Goal: Navigation & Orientation: Find specific page/section

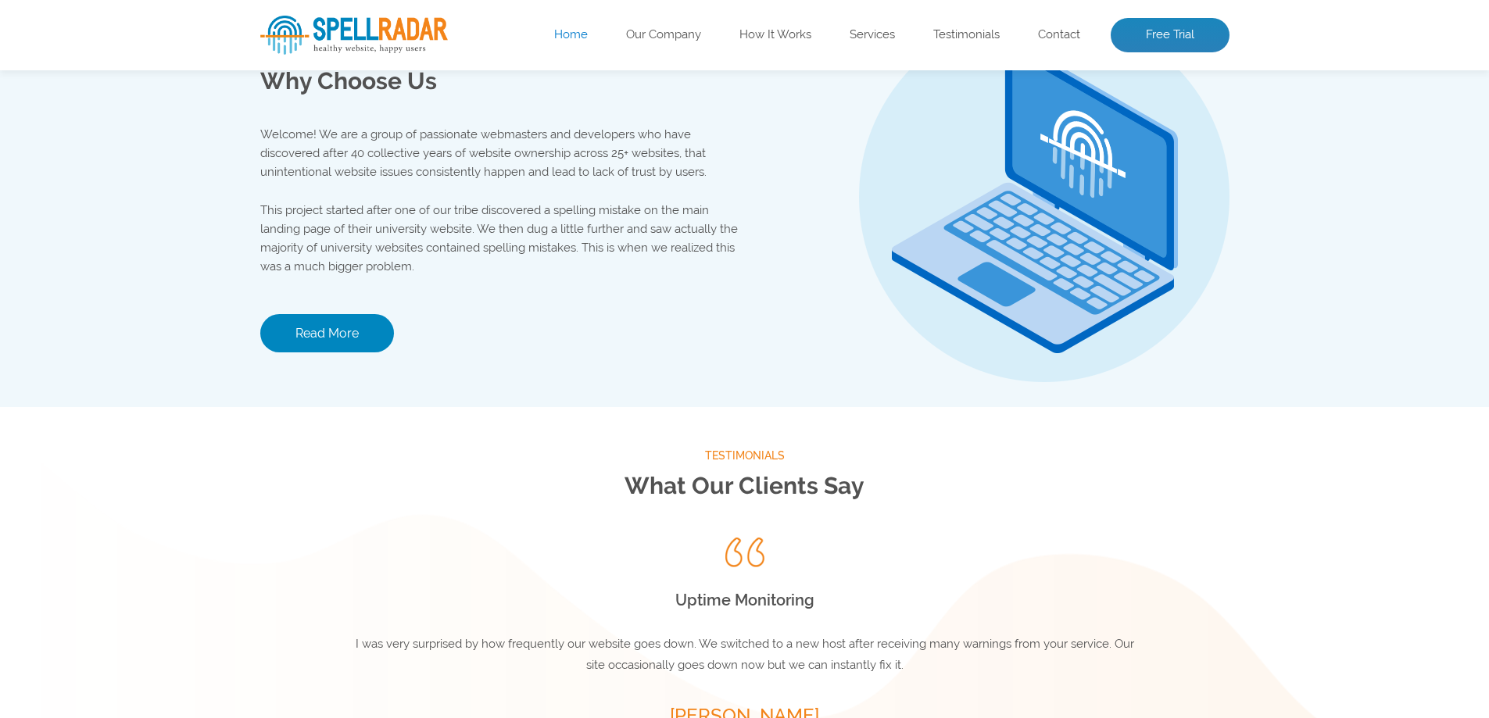
scroll to position [2099, 0]
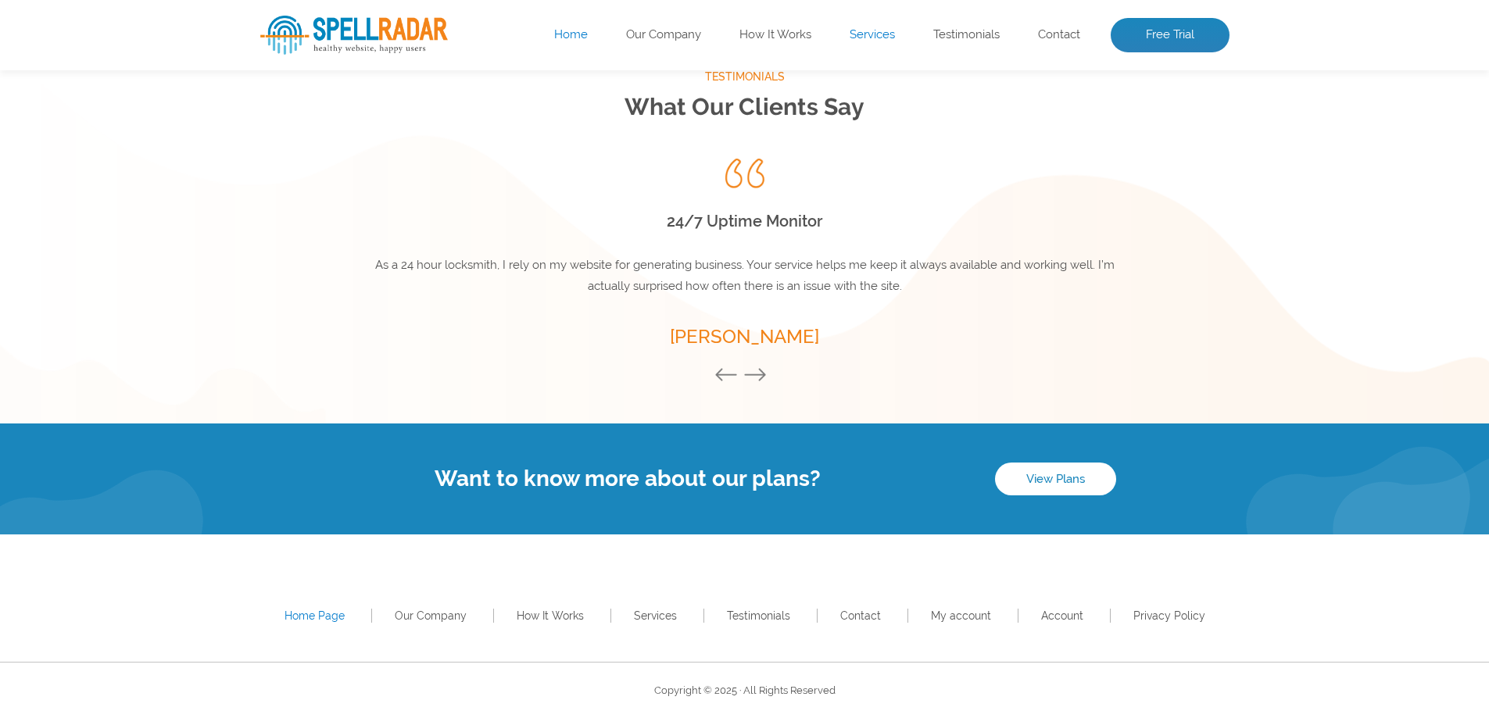
click at [879, 30] on link "Services" at bounding box center [872, 35] width 45 height 16
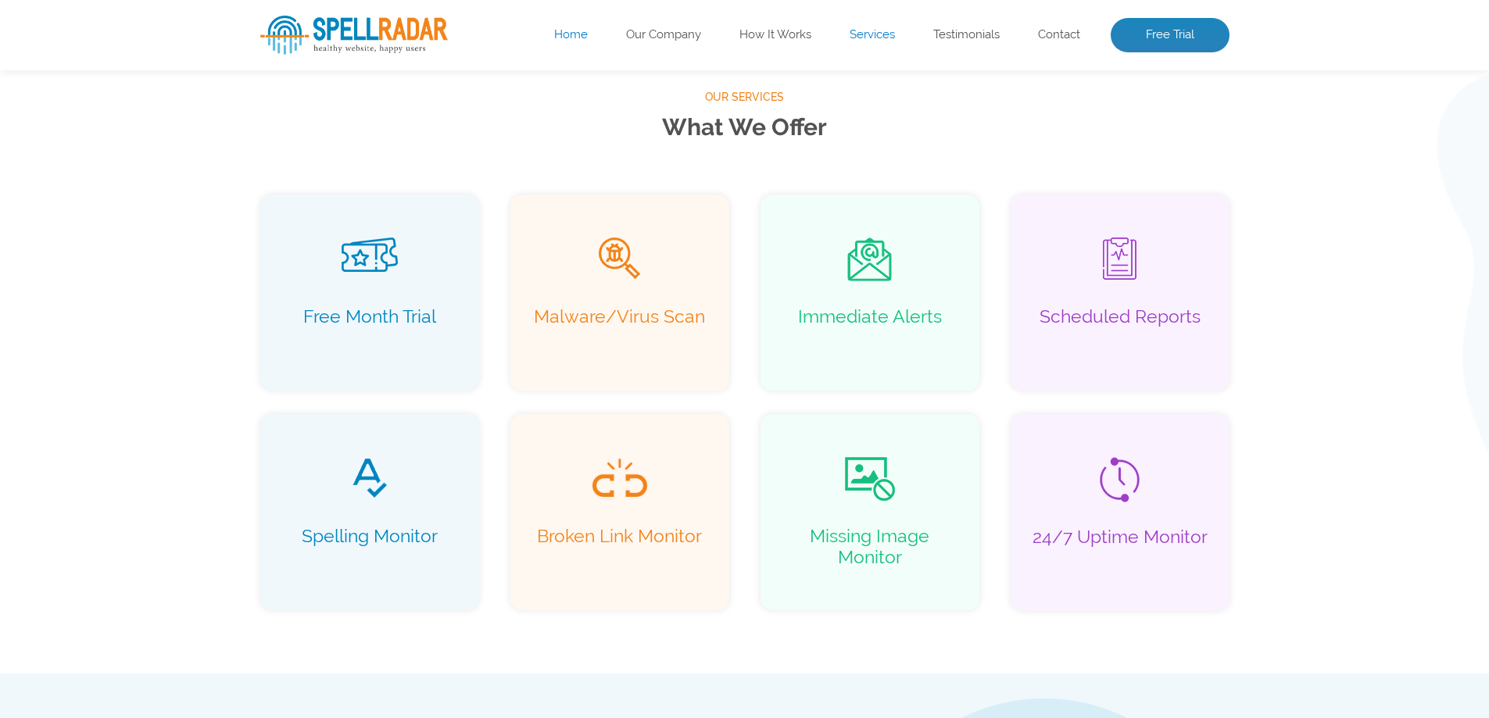
scroll to position [1007, 0]
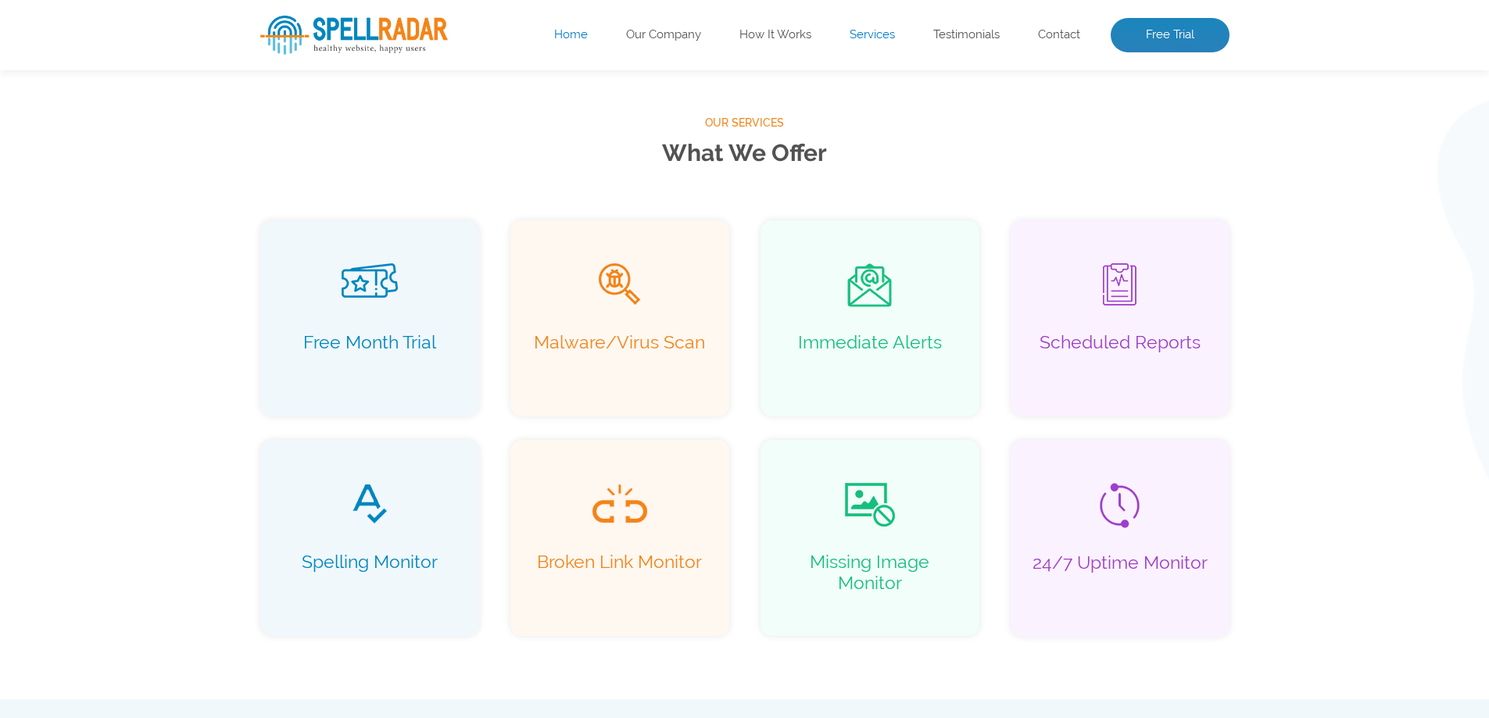
click at [879, 30] on link "Services" at bounding box center [872, 35] width 45 height 16
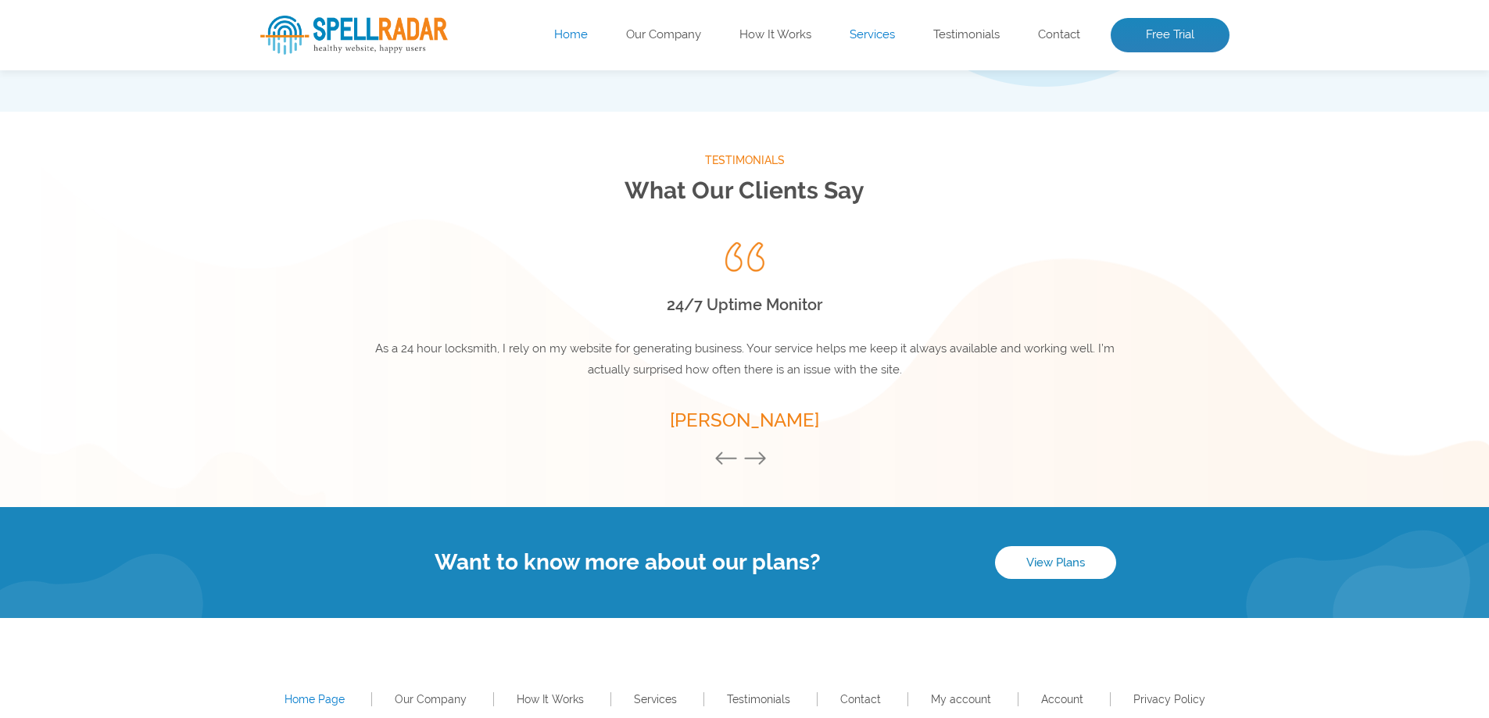
scroll to position [2099, 0]
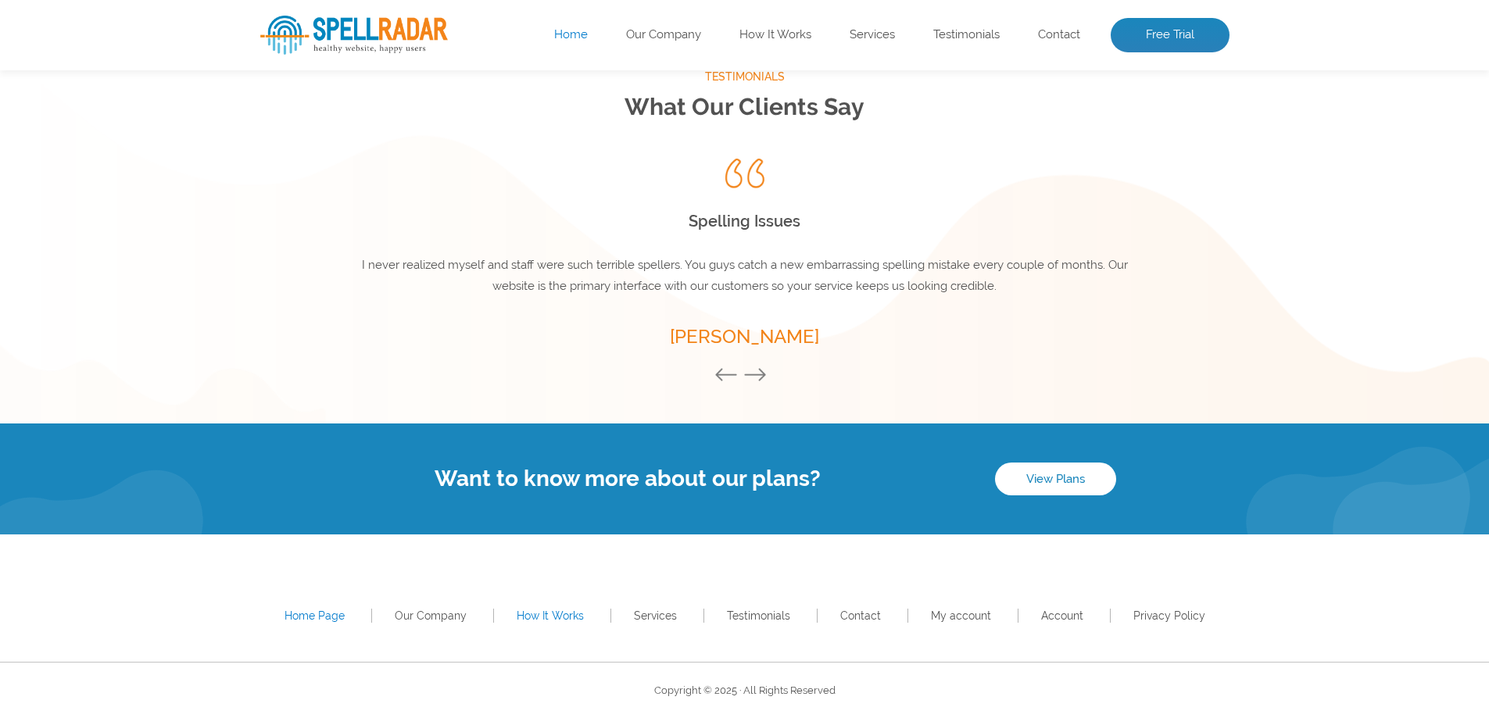
click at [554, 617] on link "How It Works" at bounding box center [550, 616] width 67 height 13
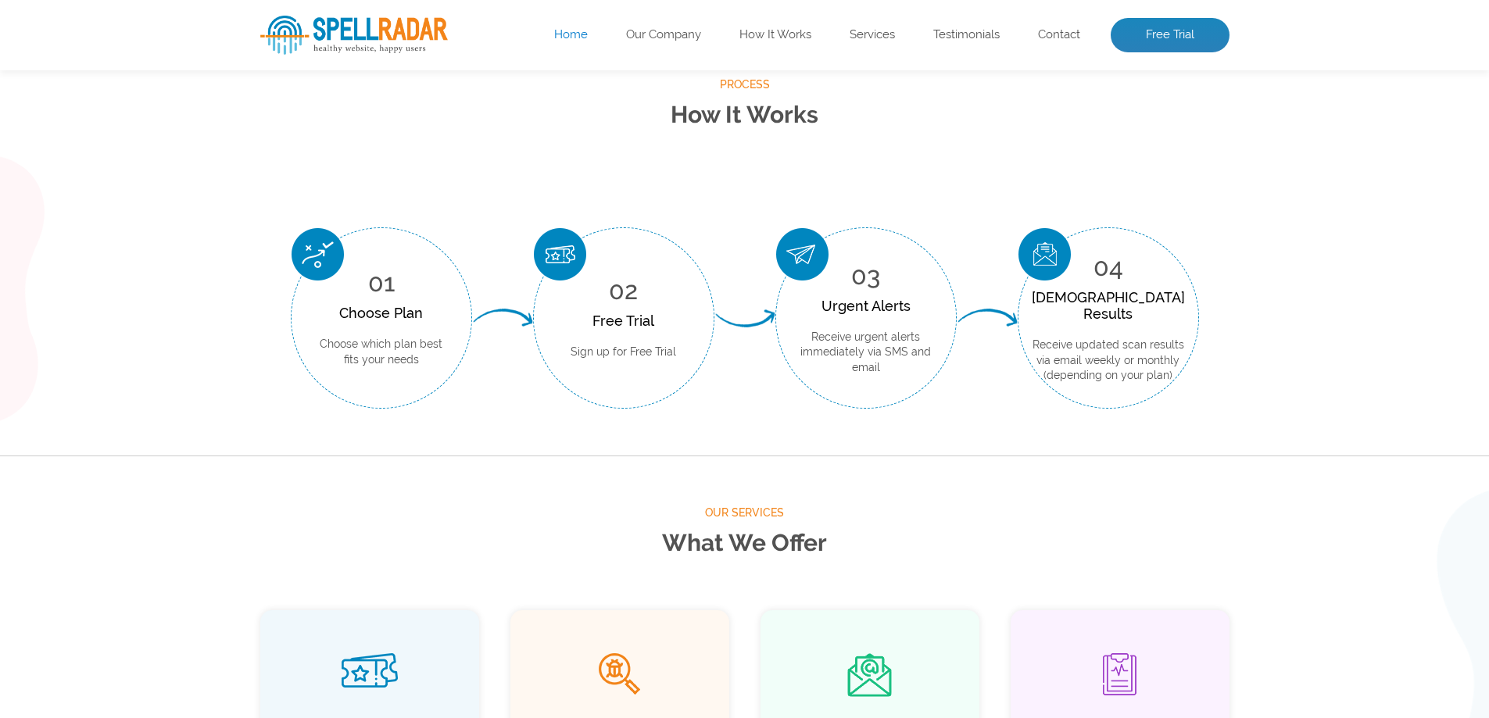
scroll to position [578, 0]
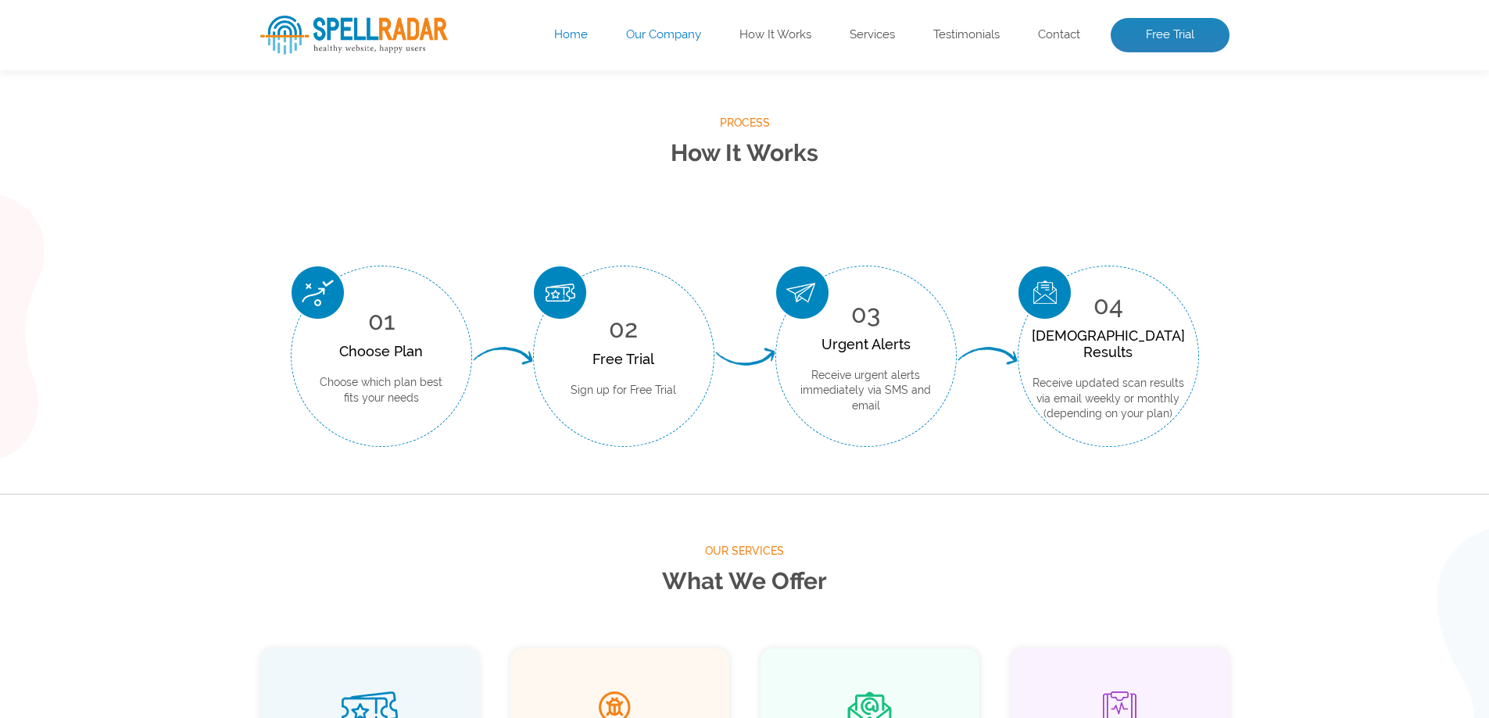
click at [679, 41] on link "Our Company" at bounding box center [663, 35] width 75 height 16
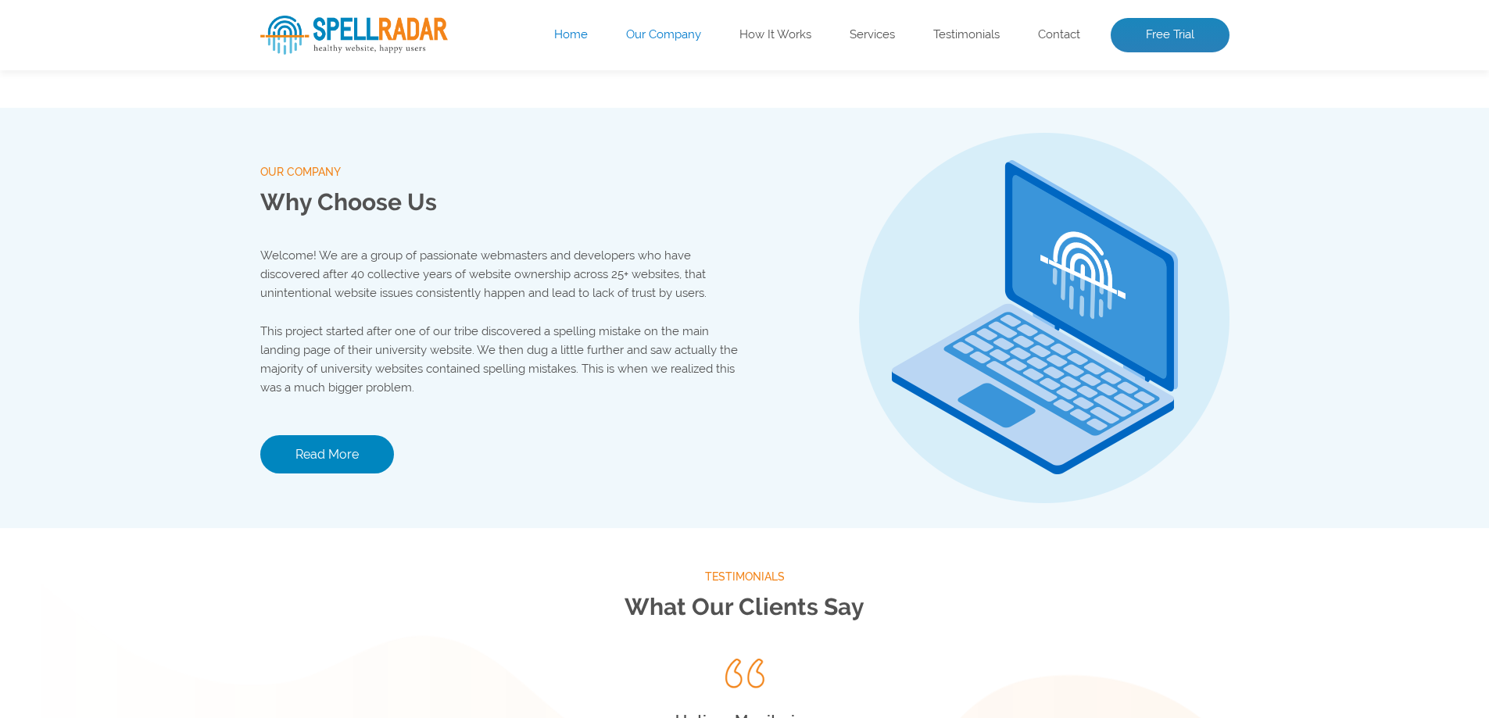
scroll to position [1640, 0]
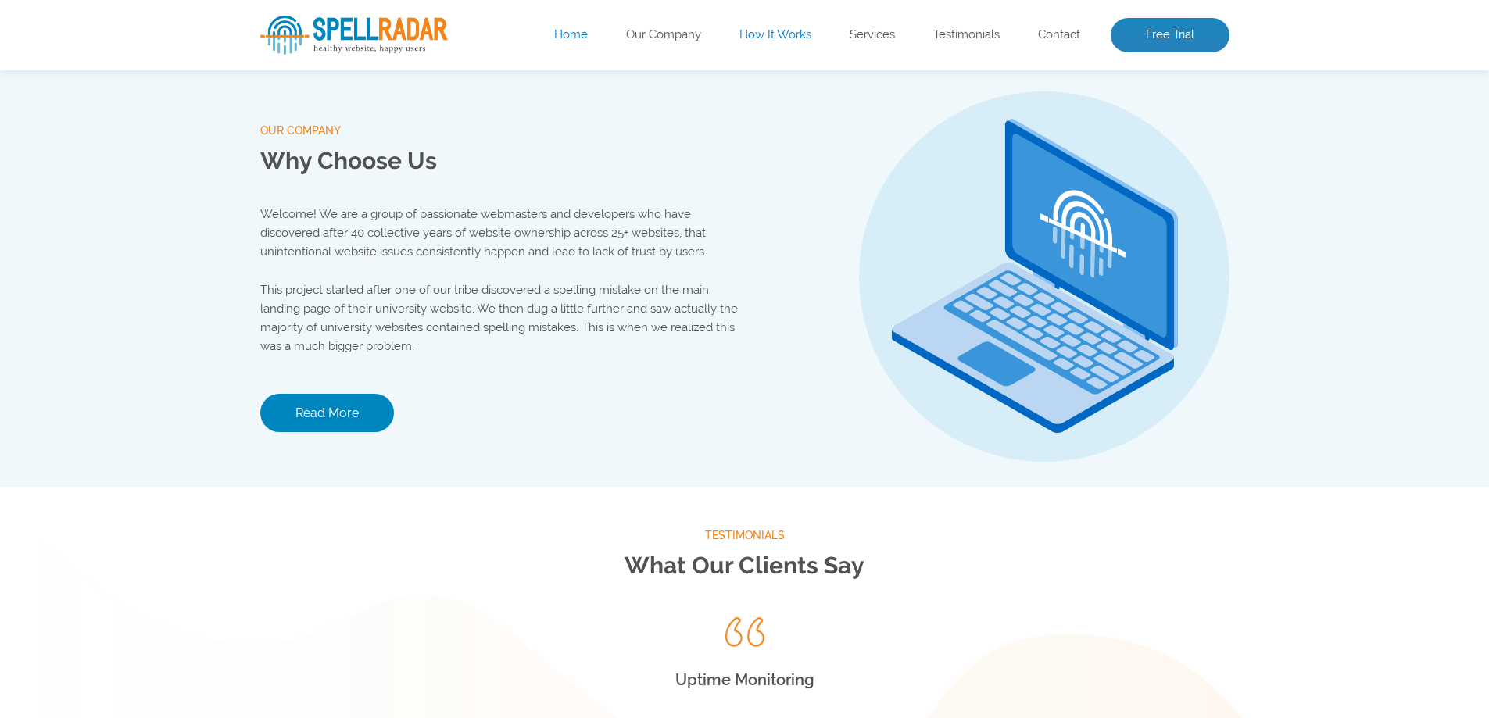
click at [797, 38] on link "How It Works" at bounding box center [776, 35] width 72 height 16
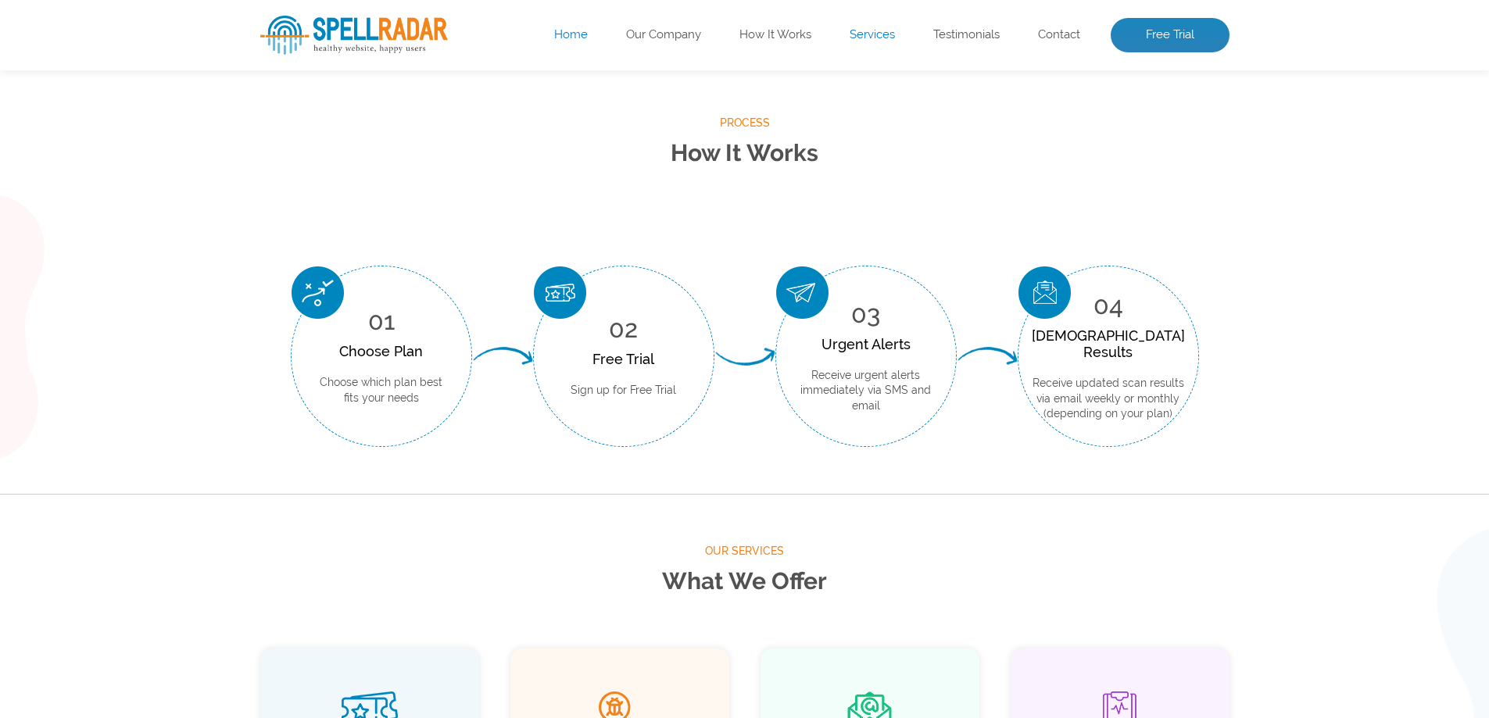
click at [851, 28] on link "Services" at bounding box center [872, 35] width 45 height 16
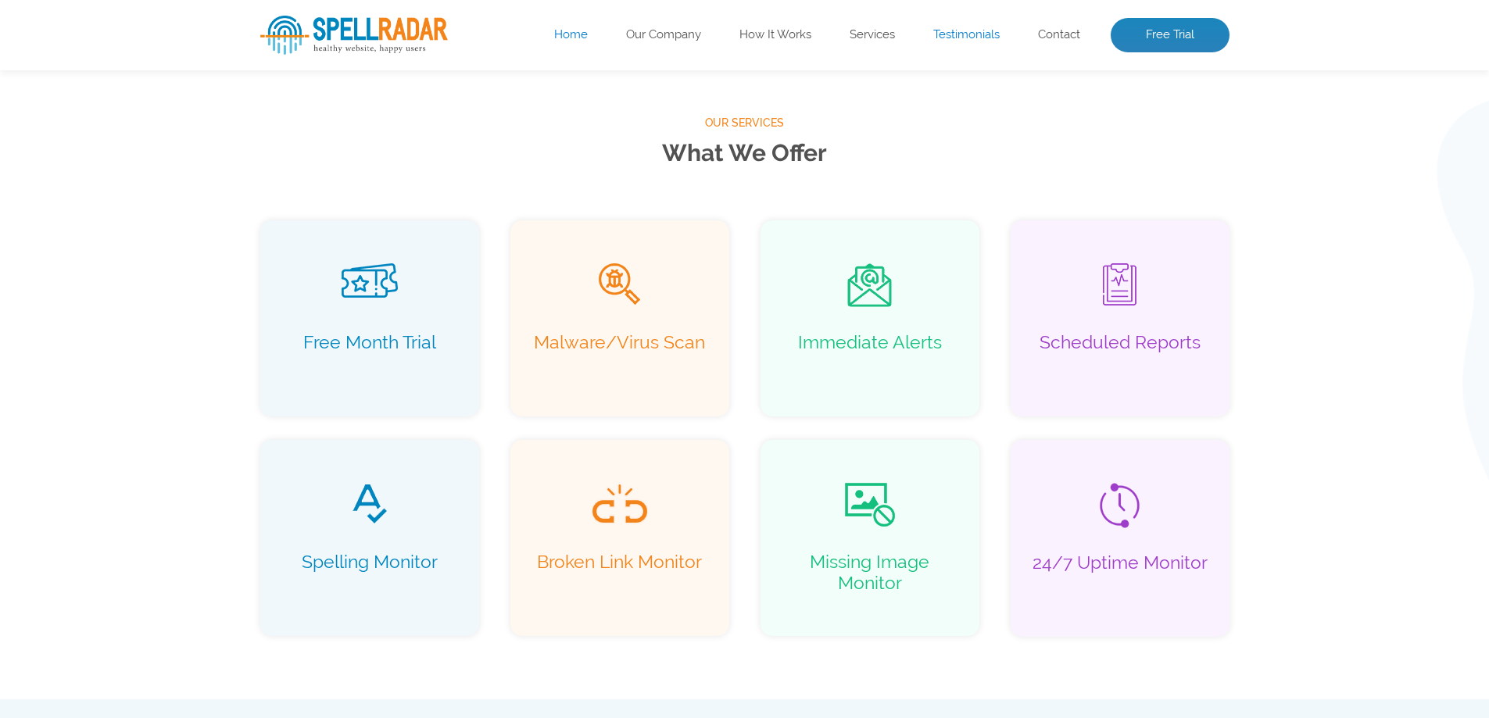
click at [950, 31] on link "Testimonials" at bounding box center [966, 35] width 66 height 16
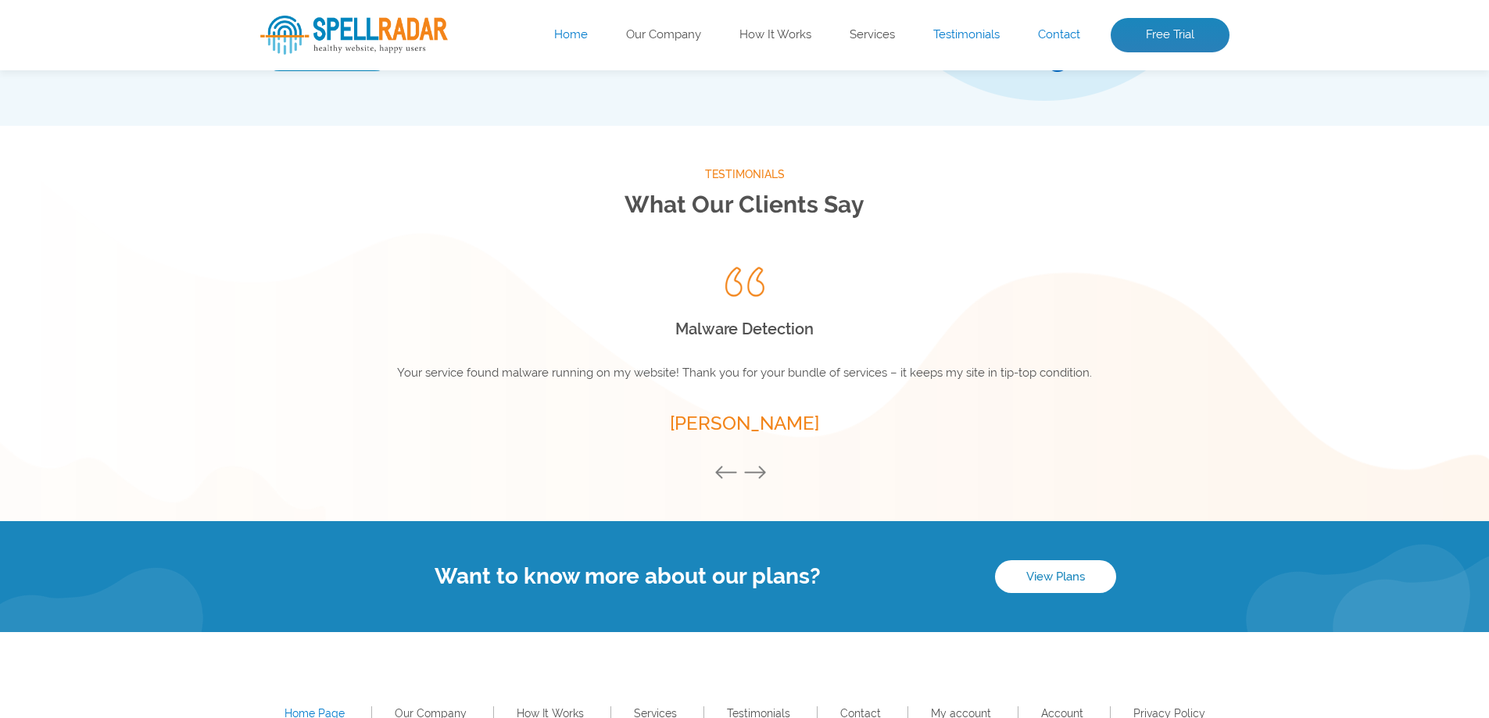
scroll to position [2061, 0]
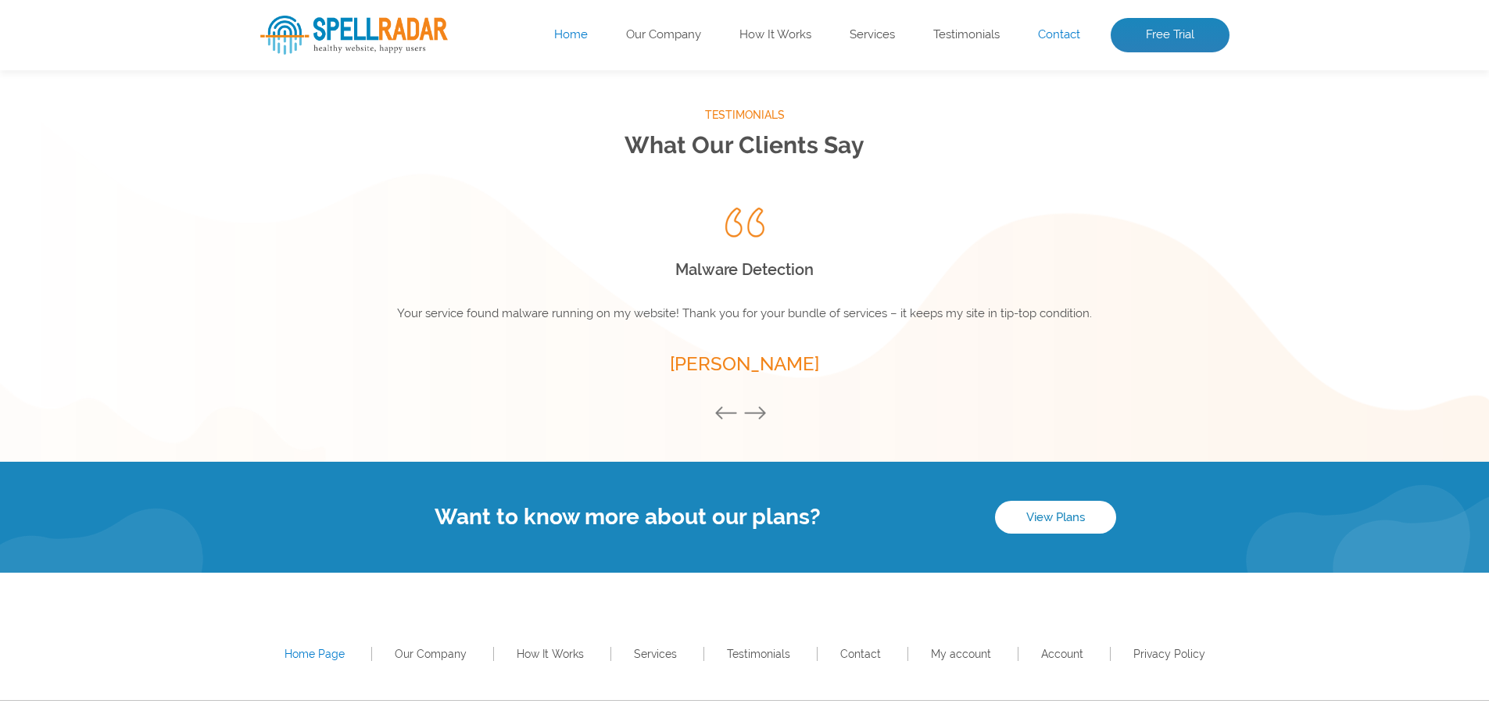
click at [1051, 39] on link "Contact" at bounding box center [1059, 35] width 42 height 16
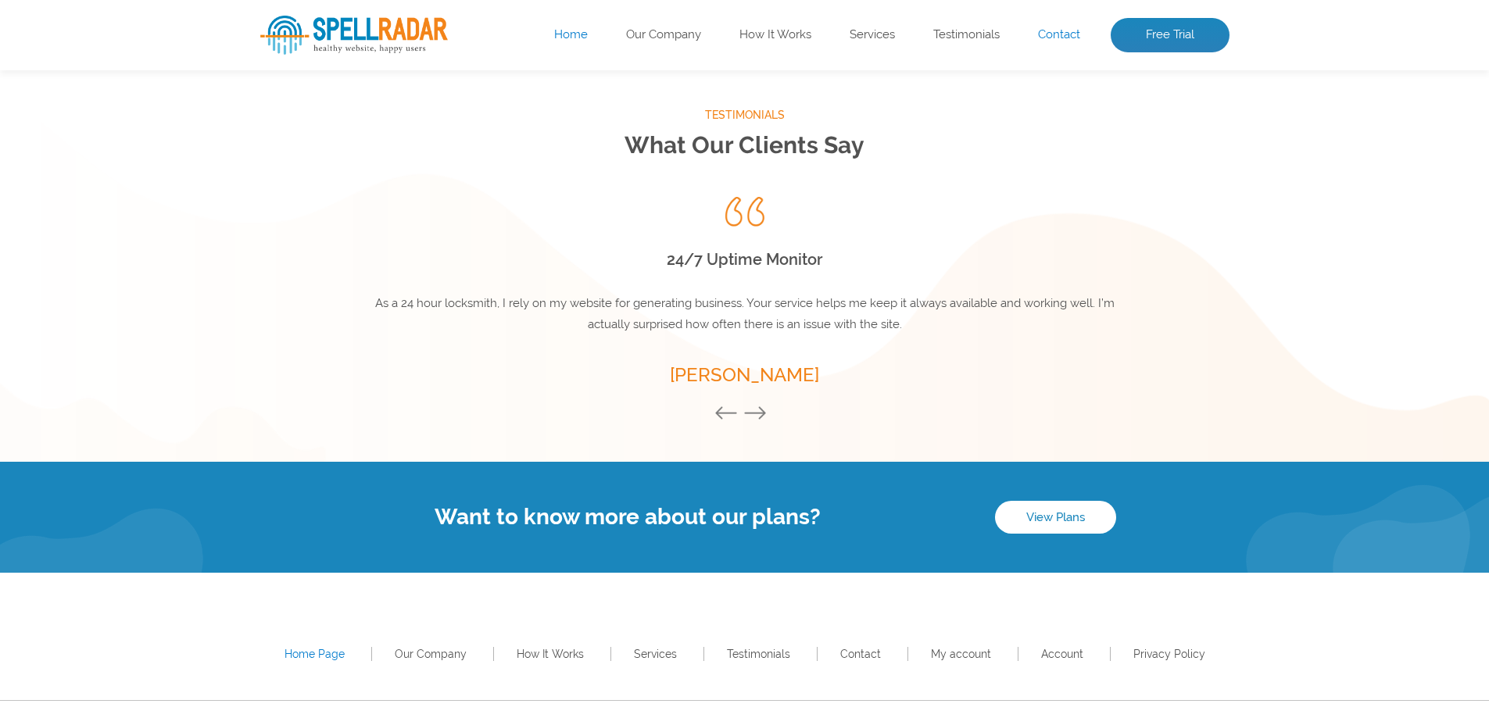
click at [1051, 38] on link "Contact" at bounding box center [1059, 35] width 42 height 16
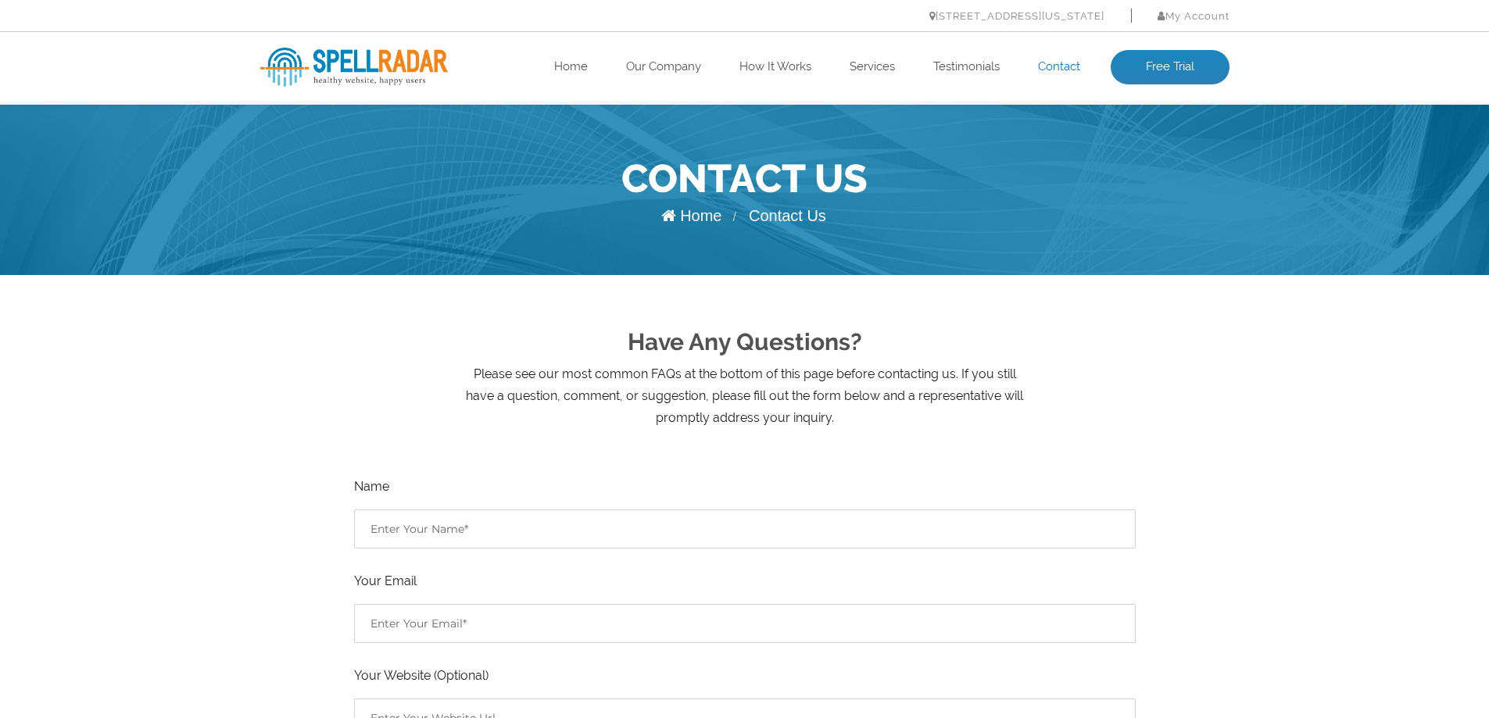
click at [364, 64] on img at bounding box center [354, 67] width 188 height 39
